Goal: Task Accomplishment & Management: Use online tool/utility

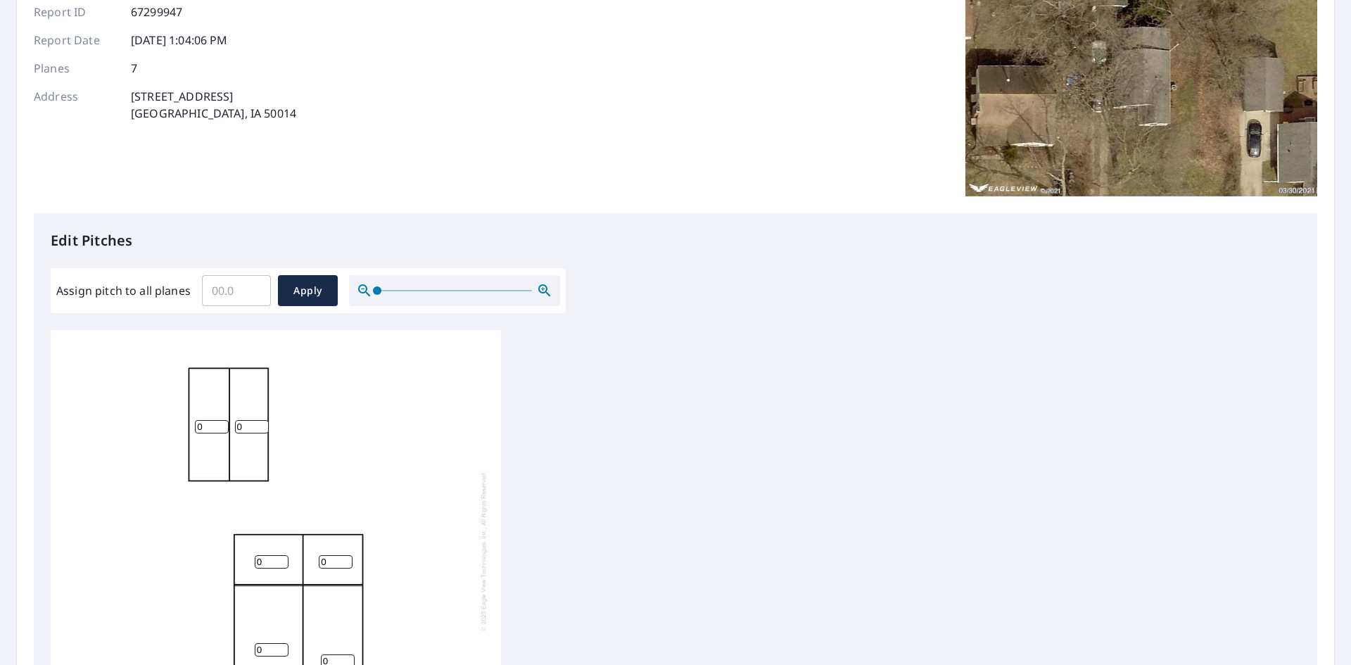
scroll to position [211, 0]
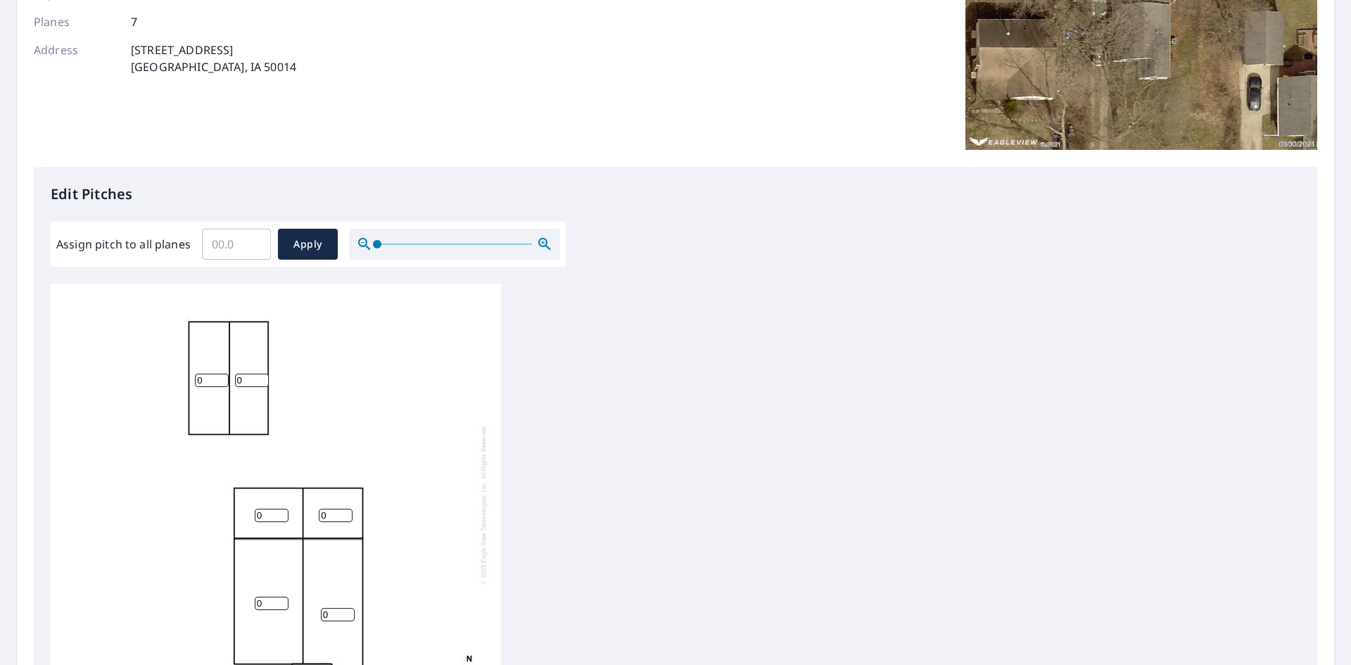
click at [213, 379] on input "0" at bounding box center [212, 380] width 34 height 13
type input "4"
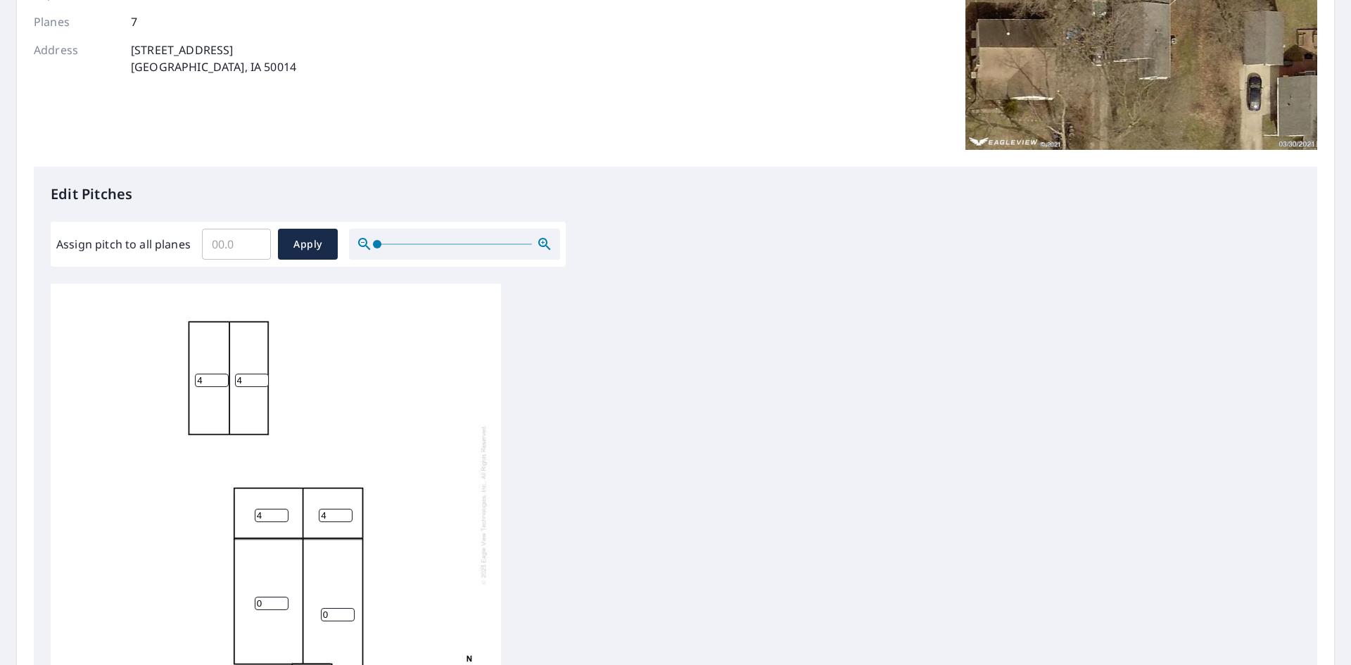
scroll to position [449, 0]
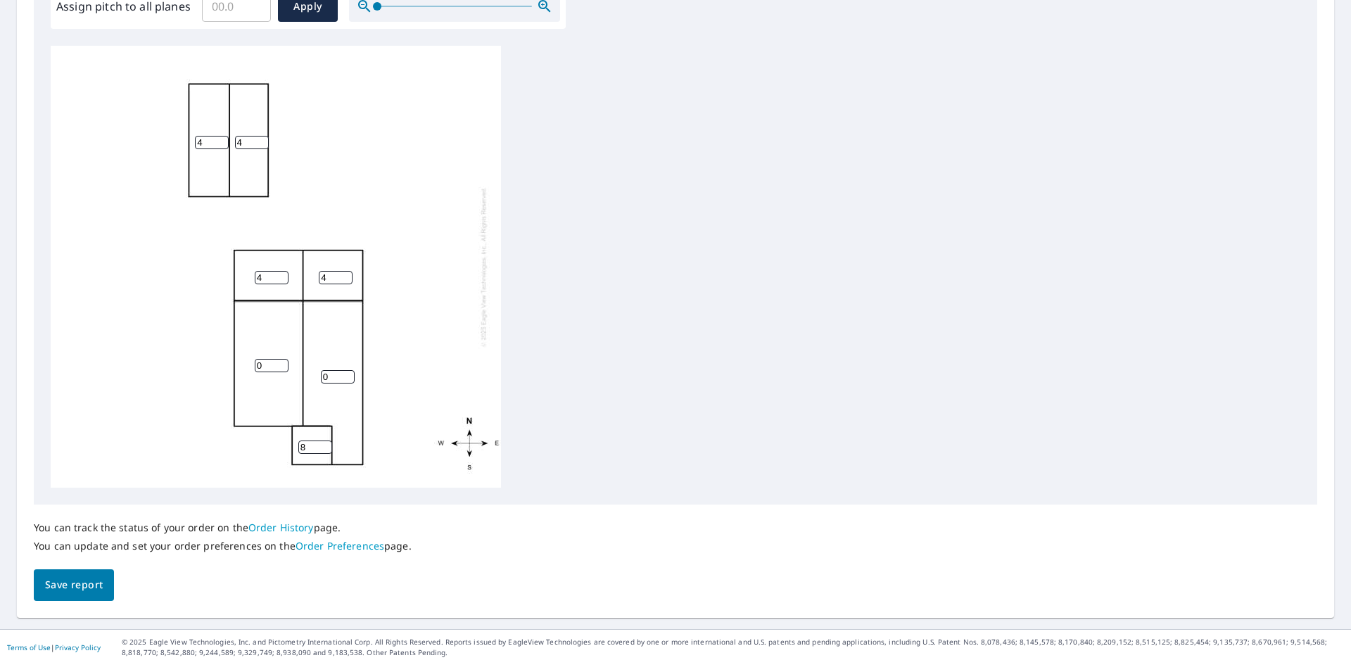
type input "8"
click at [268, 367] on input "0" at bounding box center [272, 365] width 34 height 13
type input "8"
click at [334, 375] on input "0" at bounding box center [338, 376] width 34 height 13
type input "8"
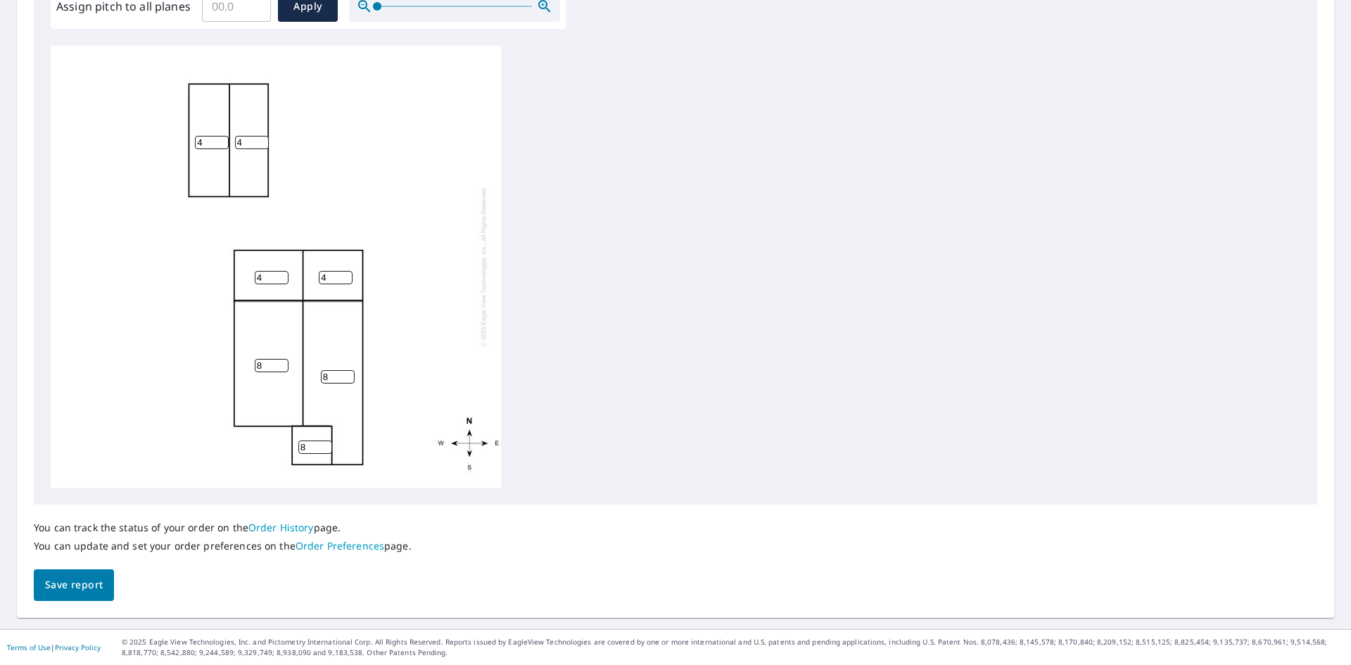
click at [472, 379] on div "8 8 4 4 4 4 8" at bounding box center [276, 267] width 450 height 442
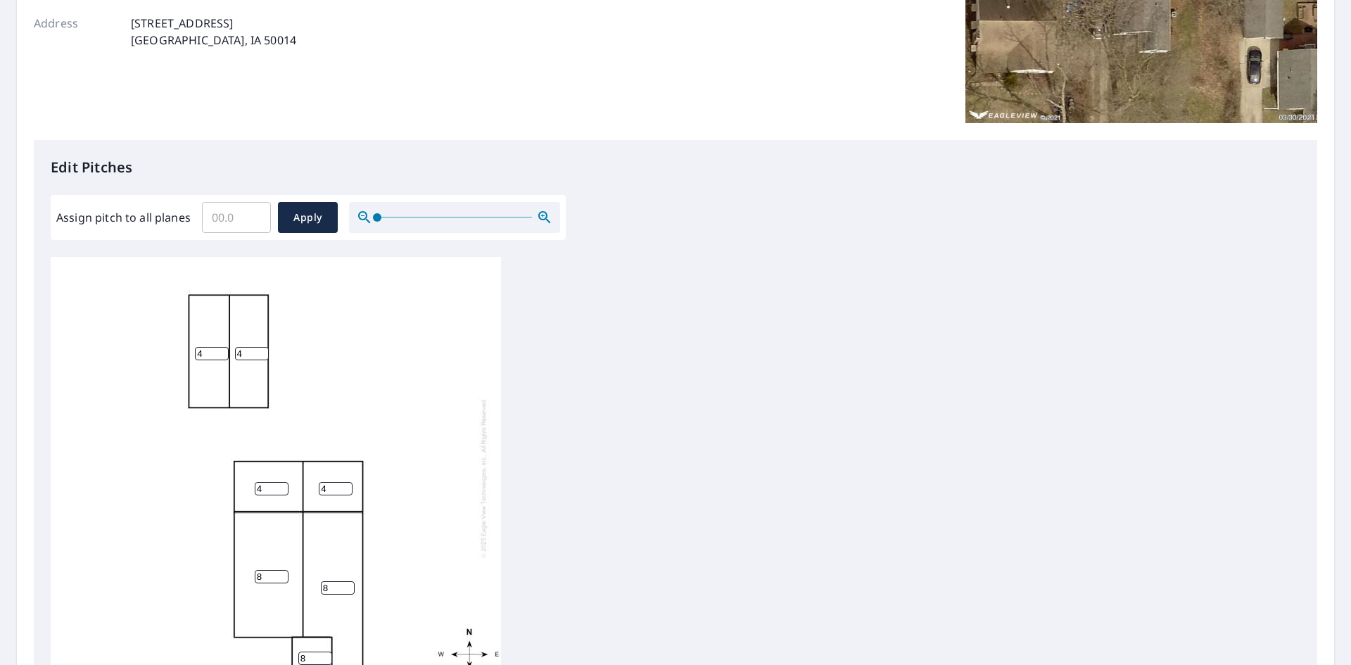
scroll to position [14, 0]
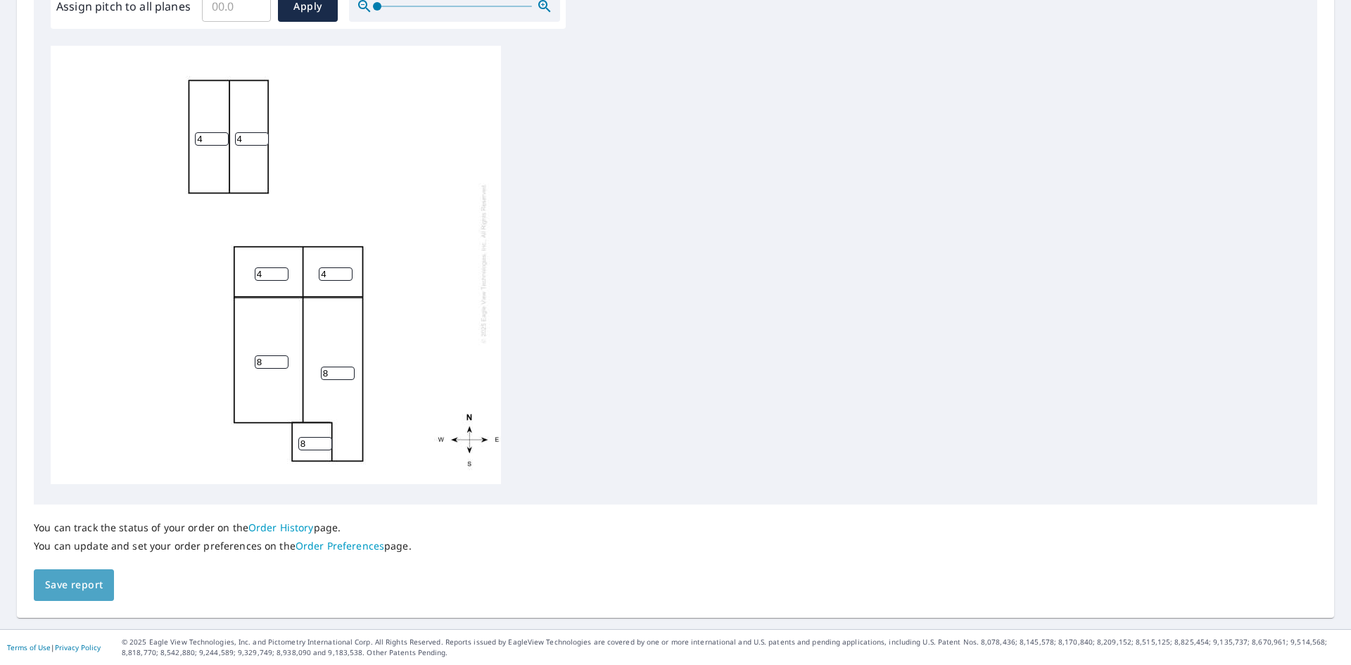
click at [86, 585] on span "Save report" at bounding box center [74, 585] width 58 height 18
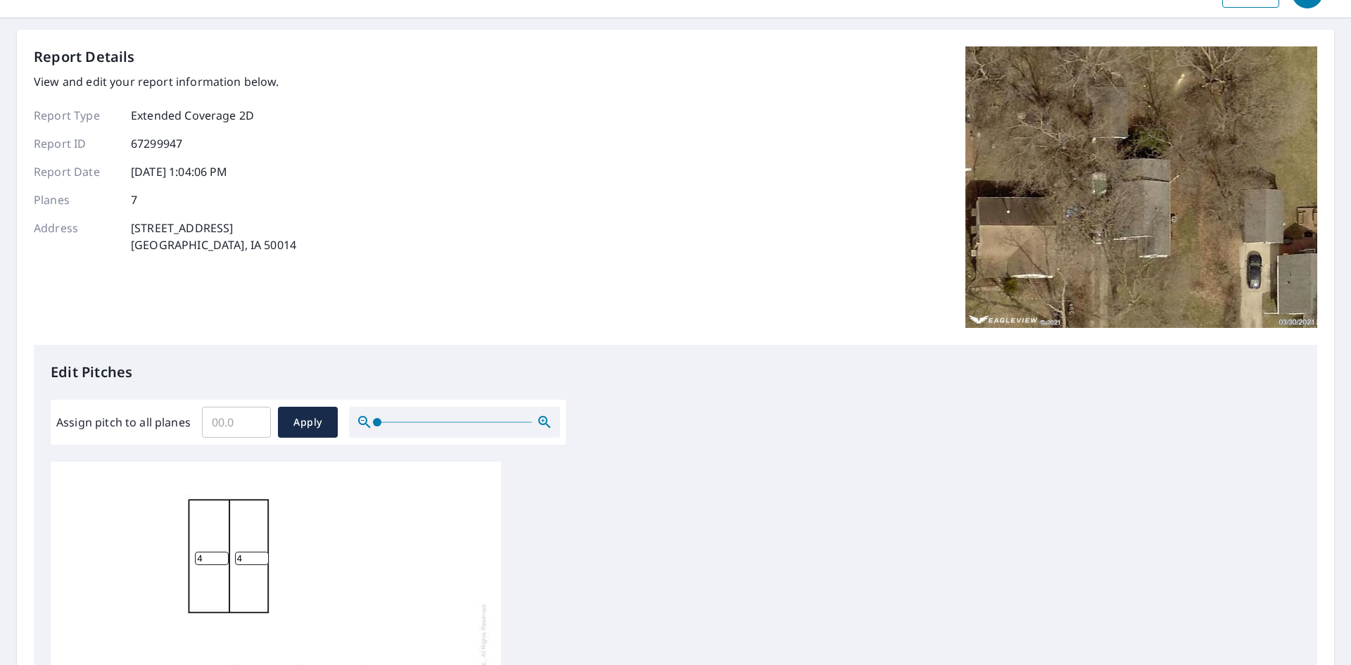
scroll to position [0, 0]
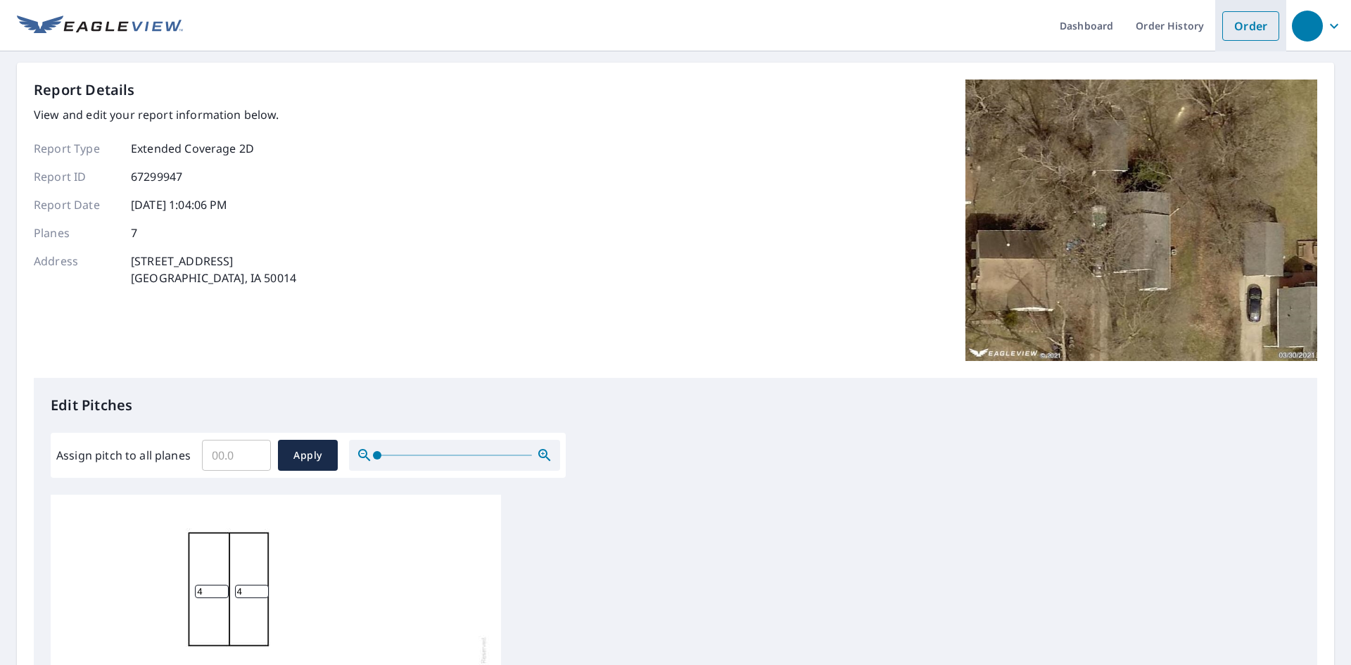
click at [1227, 33] on link "Order" at bounding box center [1251, 26] width 57 height 30
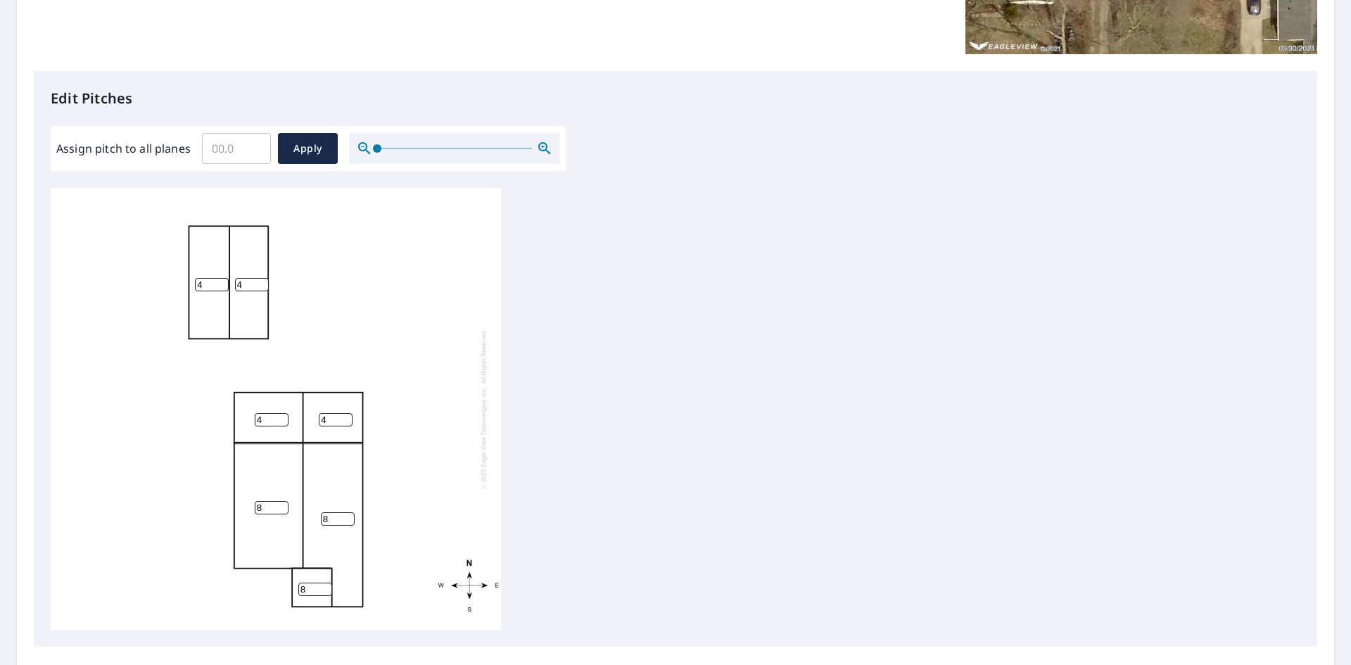
scroll to position [422, 0]
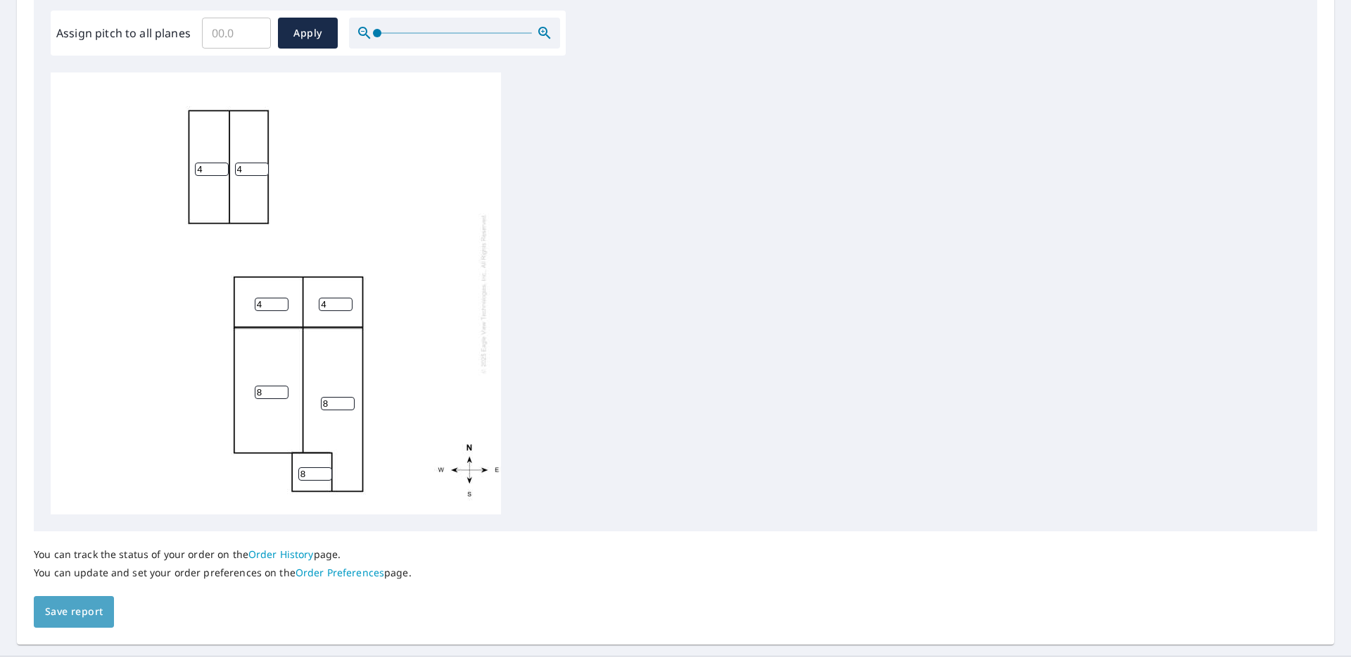
click at [94, 610] on span "Save report" at bounding box center [74, 612] width 58 height 18
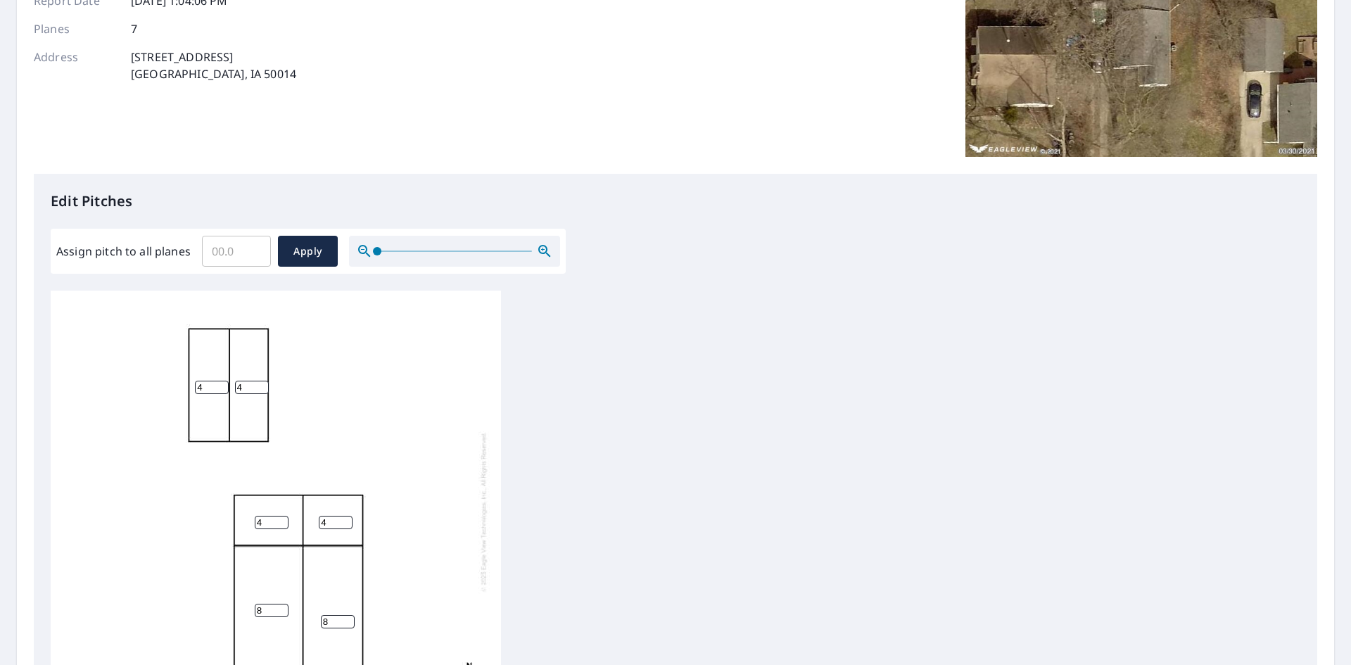
scroll to position [0, 0]
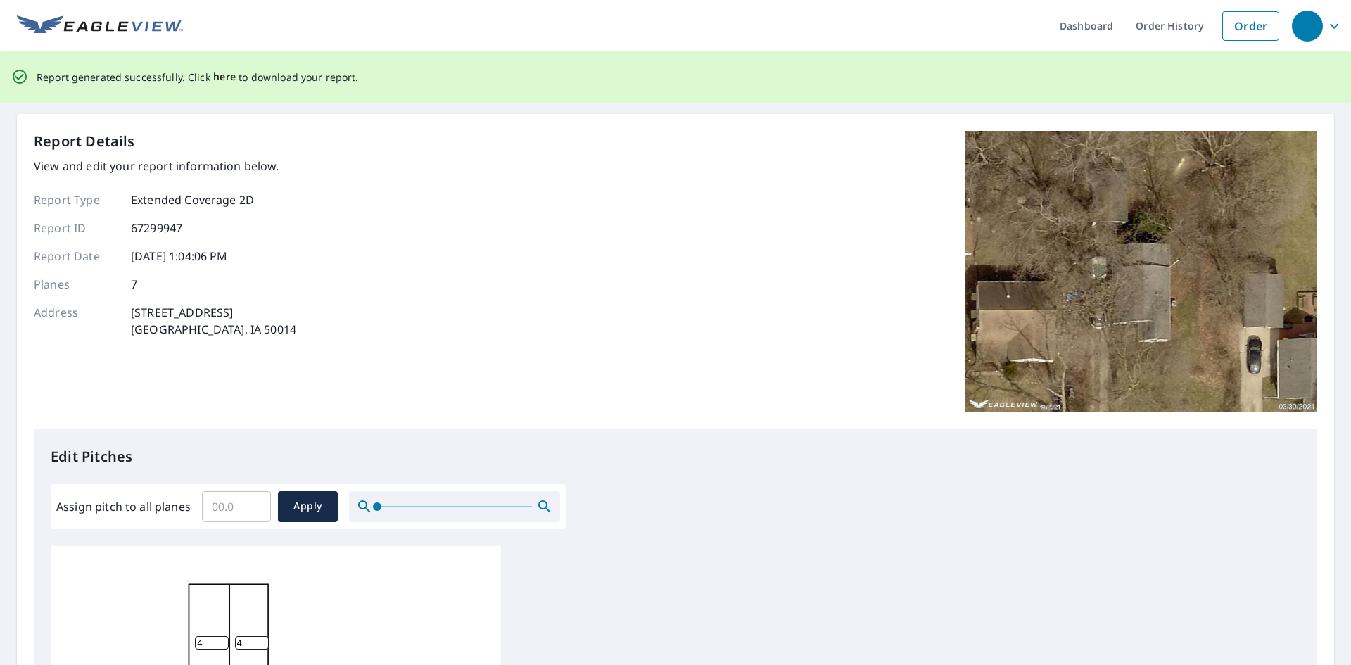
click at [213, 75] on span "here" at bounding box center [224, 77] width 23 height 18
